Goal: Information Seeking & Learning: Learn about a topic

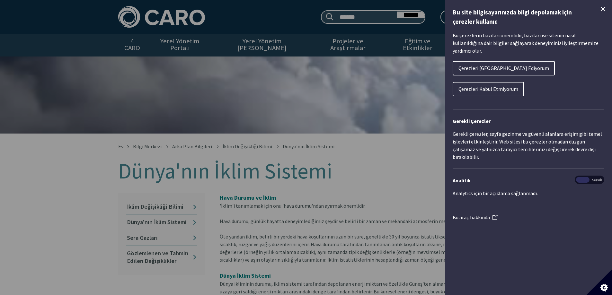
click at [602, 6] on icon "Çerez Kontrolünü Kapat" at bounding box center [603, 9] width 8 height 8
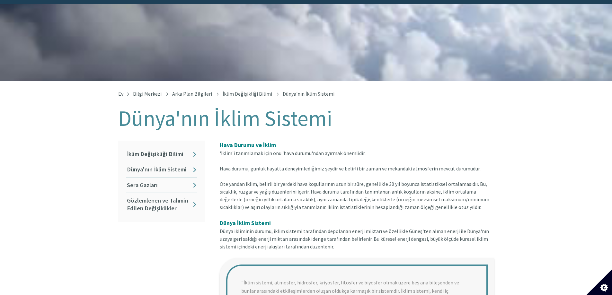
scroll to position [129, 0]
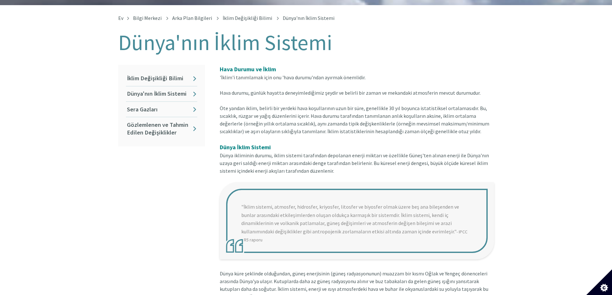
click at [308, 108] on font "Öte yandan iklim, belirli bir yerdeki hava koşullarının uzun bir süre, genellik…" at bounding box center [355, 120] width 270 height 30
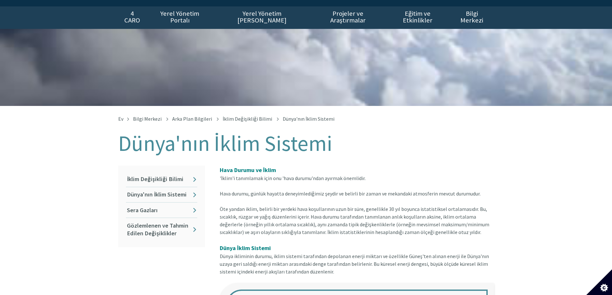
scroll to position [64, 0]
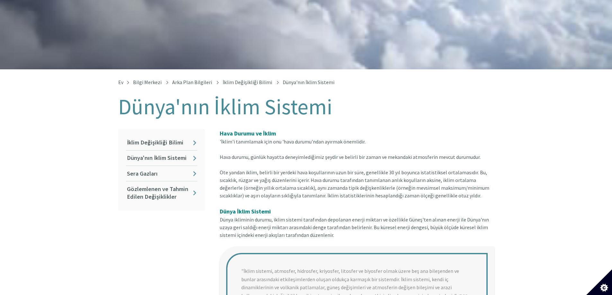
click at [220, 169] on font "Öte yandan iklim, belirli bir yerdeki hava koşullarının uzun bir süre, genellik…" at bounding box center [355, 184] width 270 height 30
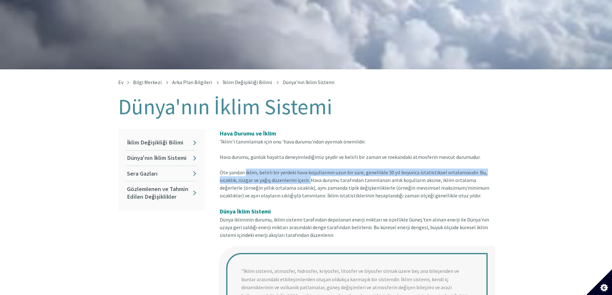
drag, startPoint x: 245, startPoint y: 165, endPoint x: 308, endPoint y: 172, distance: 63.3
click at [308, 172] on font "Öte yandan iklim, belirli bir yerdeki hava koşullarının uzun bir süre, genellik…" at bounding box center [355, 184] width 270 height 30
copy font "iklim, belirli bir yerdeki hava koşullarının uzun bir süre, genellikle 30 yıl b…"
